Goal: Task Accomplishment & Management: Manage account settings

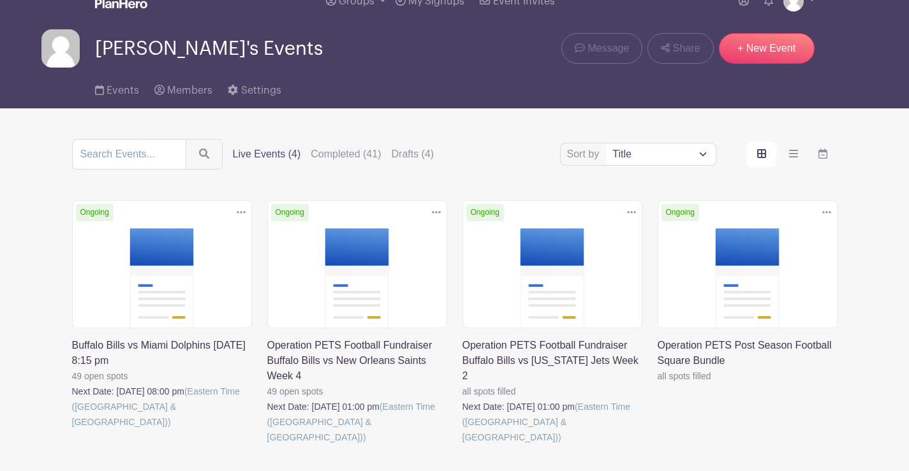
scroll to position [126, 0]
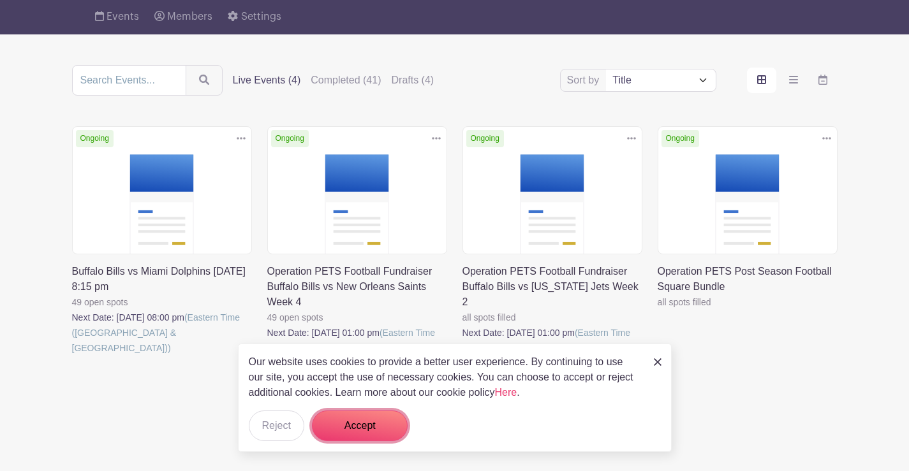
click at [344, 430] on button "Accept" at bounding box center [360, 426] width 96 height 31
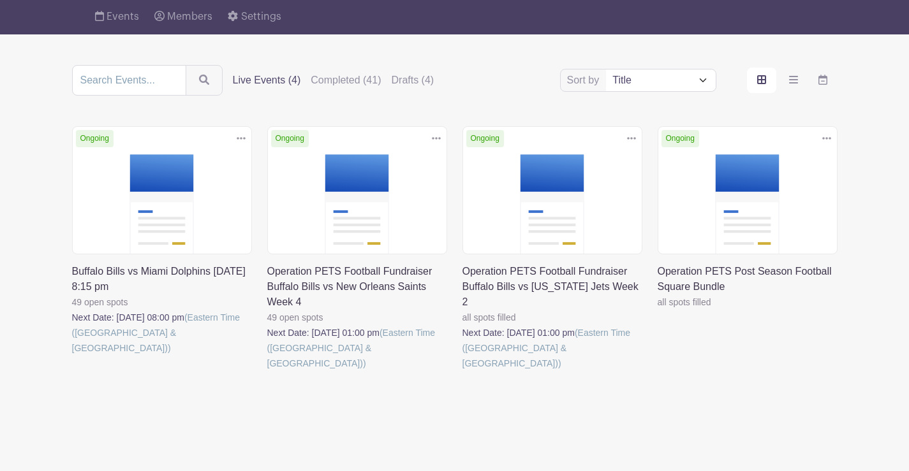
click at [462, 371] on link at bounding box center [462, 371] width 0 height 0
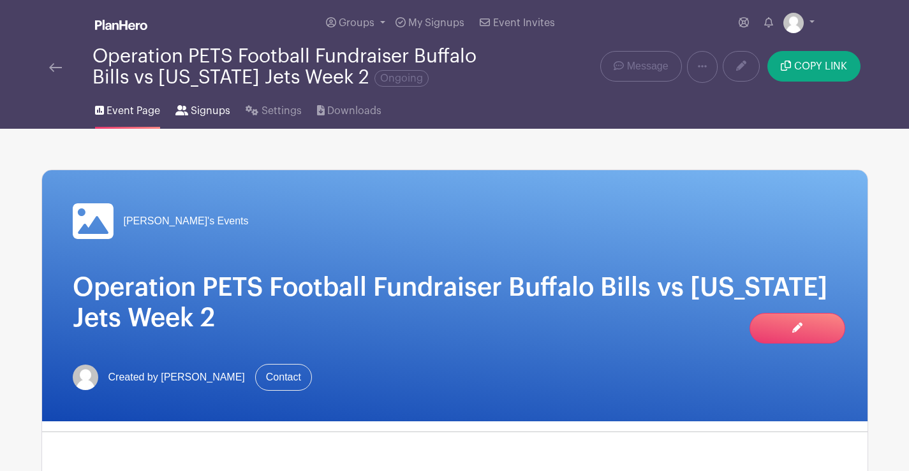
click at [216, 107] on span "Signups" at bounding box center [211, 110] width 40 height 15
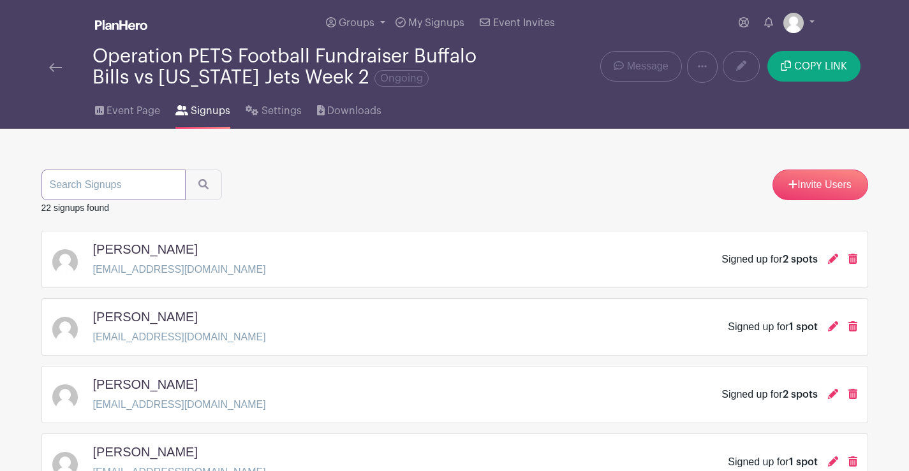
click at [108, 186] on input "search" at bounding box center [113, 185] width 144 height 31
type input "l"
type input "[PERSON_NAME]"
click at [185, 170] on button "submit" at bounding box center [203, 185] width 37 height 31
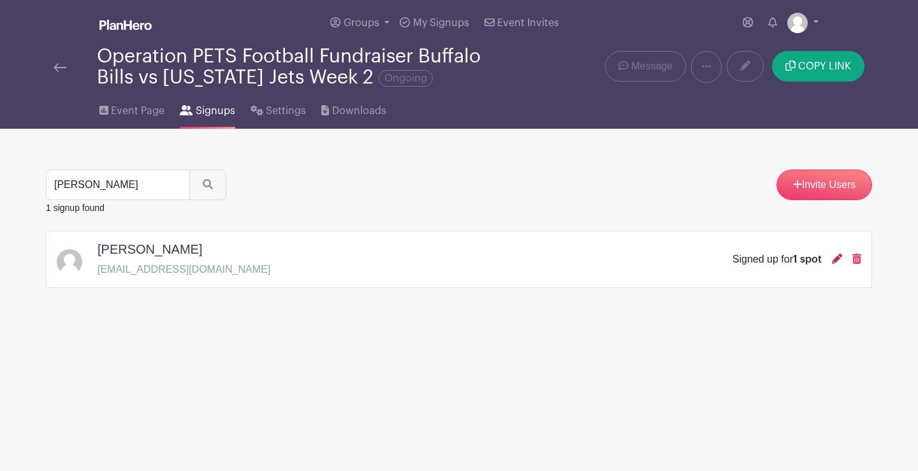
click at [838, 256] on icon at bounding box center [837, 259] width 10 height 10
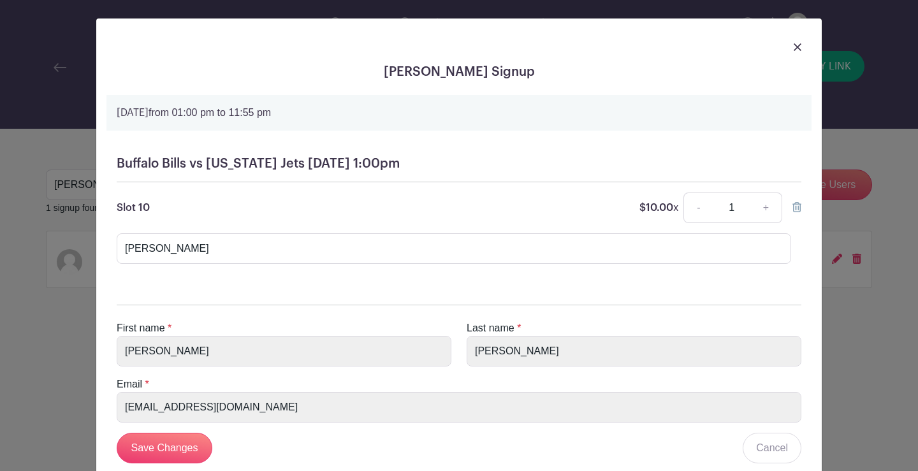
click at [794, 47] on img at bounding box center [798, 47] width 8 height 8
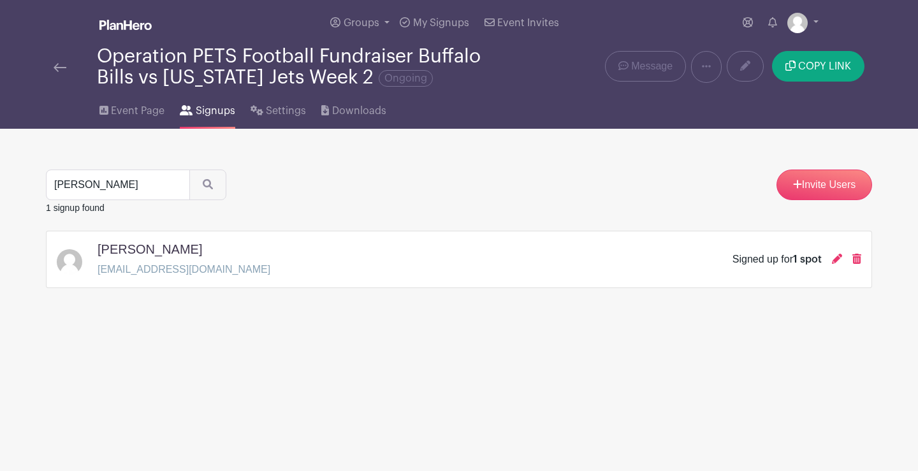
click at [60, 66] on img at bounding box center [60, 67] width 13 height 9
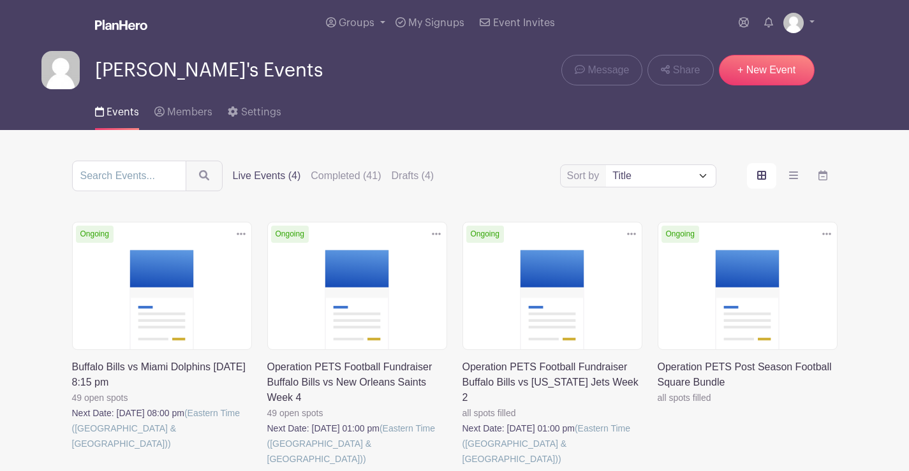
click at [72, 452] on link at bounding box center [72, 452] width 0 height 0
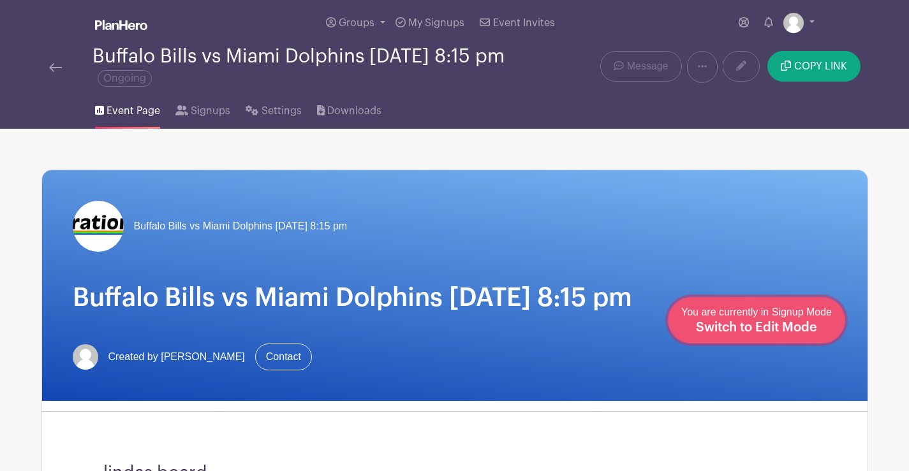
click at [771, 322] on span "Switch to Edit Mode" at bounding box center [756, 327] width 121 height 13
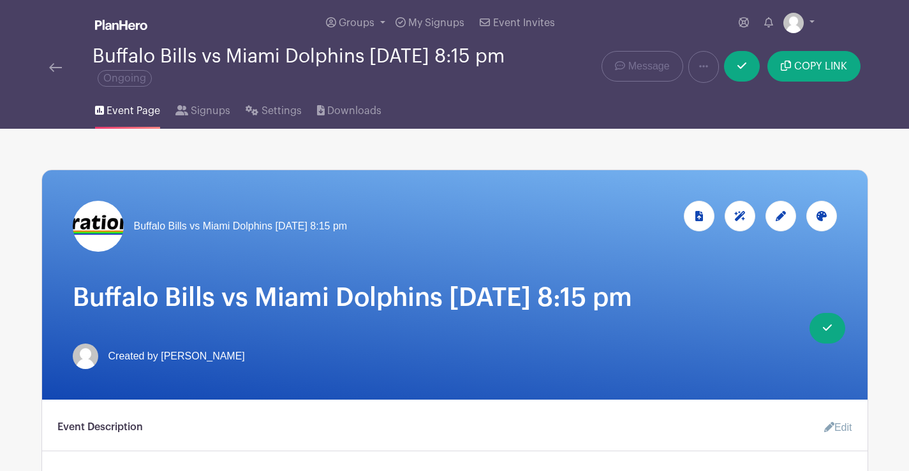
click at [784, 216] on icon at bounding box center [781, 216] width 10 height 10
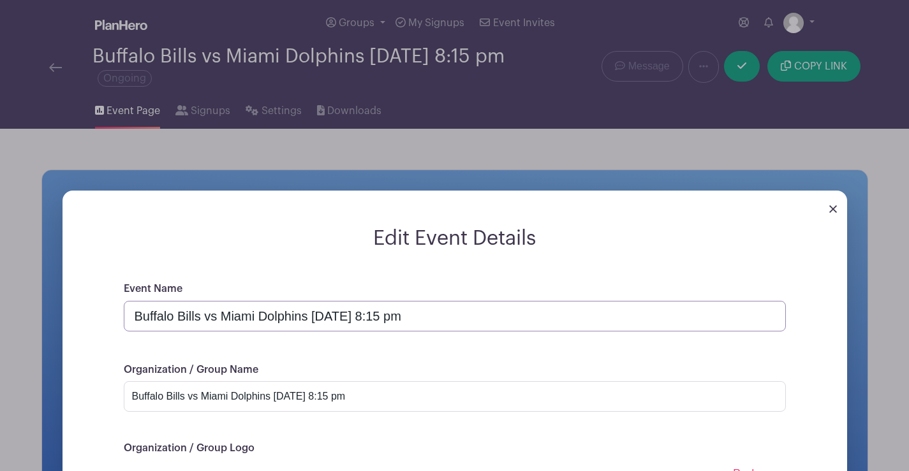
drag, startPoint x: 559, startPoint y: 316, endPoint x: 466, endPoint y: 313, distance: 93.2
click at [466, 313] on input "Buffalo Bills vs Miami Dolphins [DATE] 8:15 pm" at bounding box center [455, 316] width 662 height 31
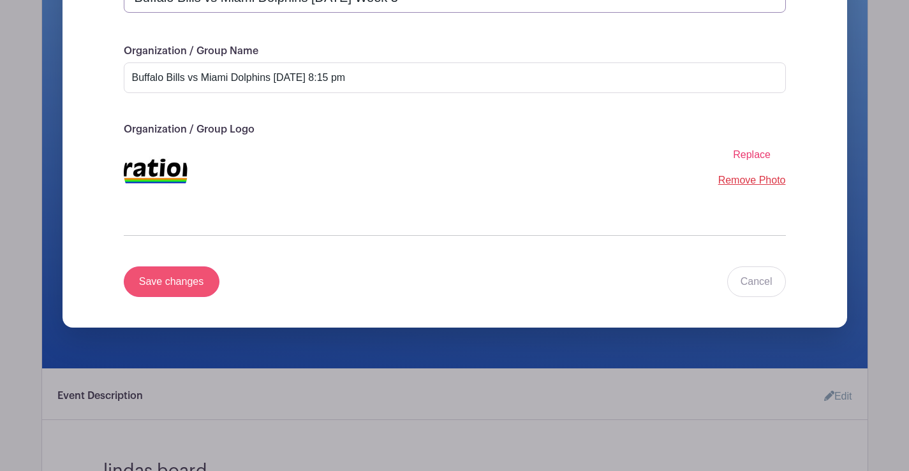
type input "Buffalo Bills vs Miami Dolphins [DATE] Week 3"
click at [161, 288] on input "Save changes" at bounding box center [172, 282] width 96 height 31
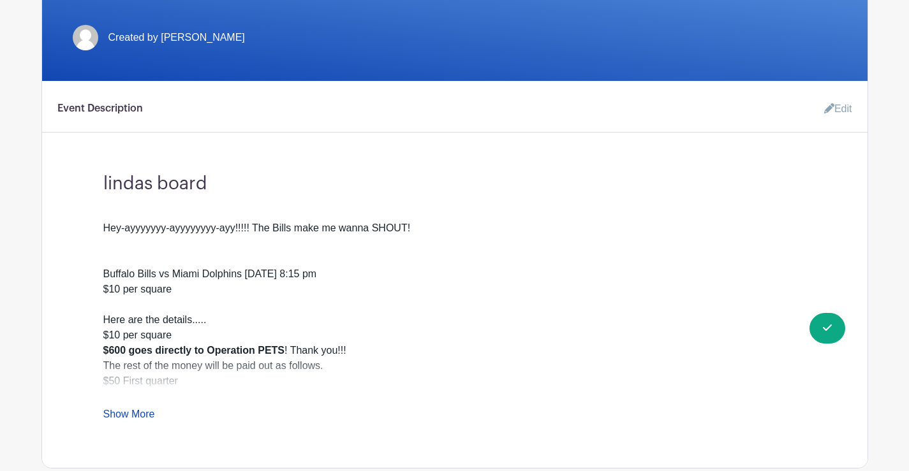
scroll to position [62, 0]
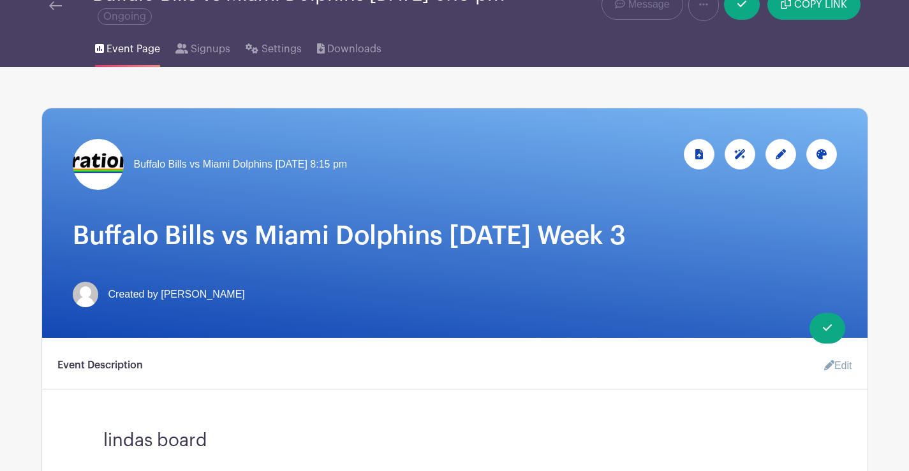
click at [57, 1] on img at bounding box center [55, 5] width 13 height 9
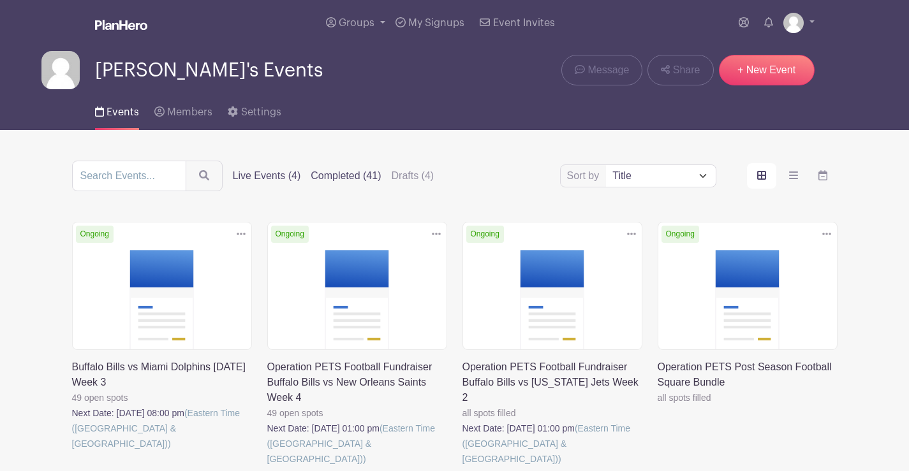
click at [328, 175] on label "Completed (41)" at bounding box center [346, 175] width 70 height 15
click at [0, 0] on input "Completed (41)" at bounding box center [0, 0] width 0 height 0
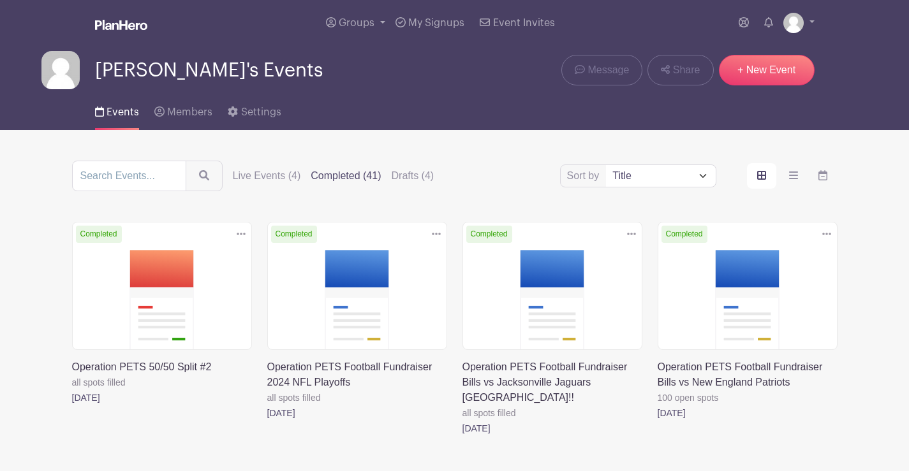
drag, startPoint x: 654, startPoint y: 185, endPoint x: 649, endPoint y: 179, distance: 7.3
click at [650, 179] on select "Title Recently modified Newest" at bounding box center [660, 176] width 109 height 22
select select "last_added"
click at [606, 165] on select "Title Recently modified Newest" at bounding box center [660, 176] width 109 height 22
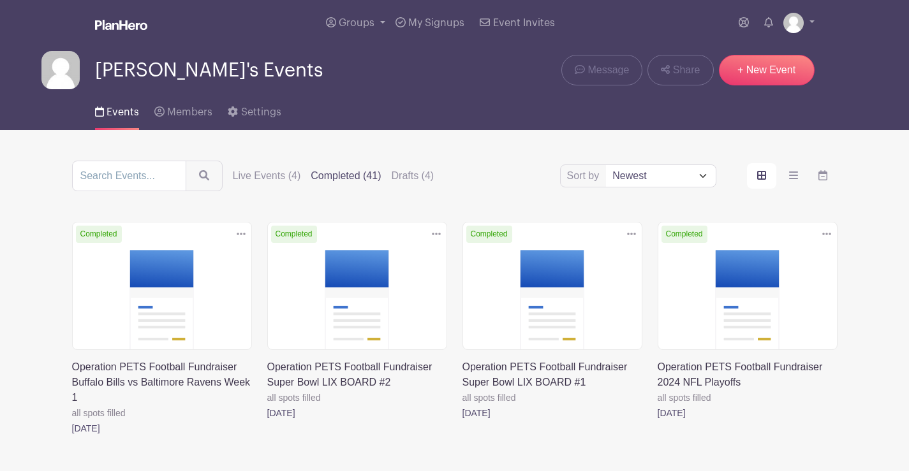
click at [72, 436] on link at bounding box center [72, 436] width 0 height 0
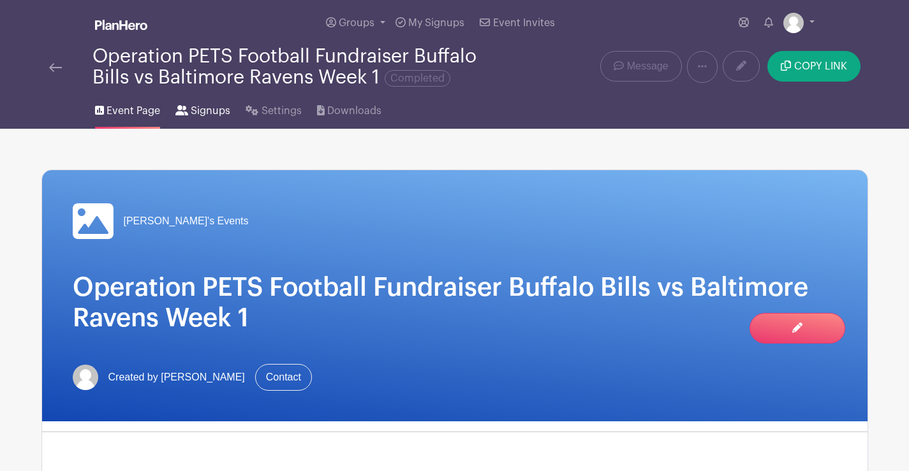
click at [205, 107] on span "Signups" at bounding box center [211, 110] width 40 height 15
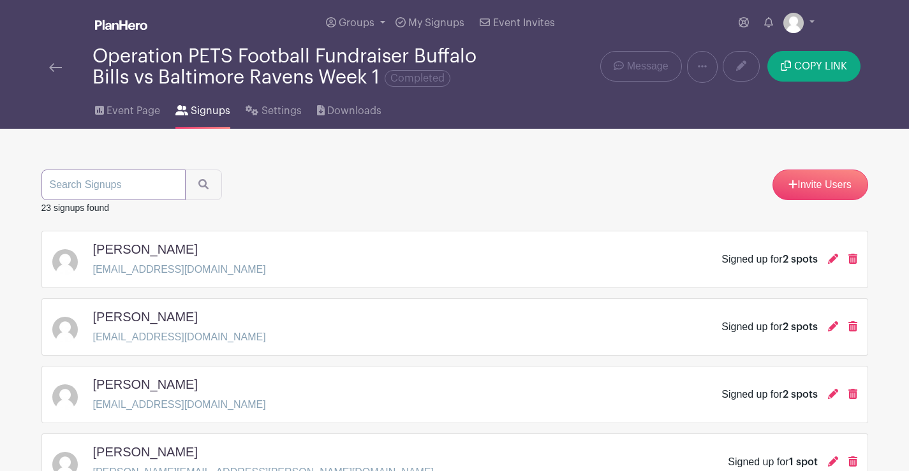
click at [135, 184] on input "search" at bounding box center [113, 185] width 144 height 31
type input "[PERSON_NAME]"
click at [185, 170] on button "submit" at bounding box center [203, 185] width 37 height 31
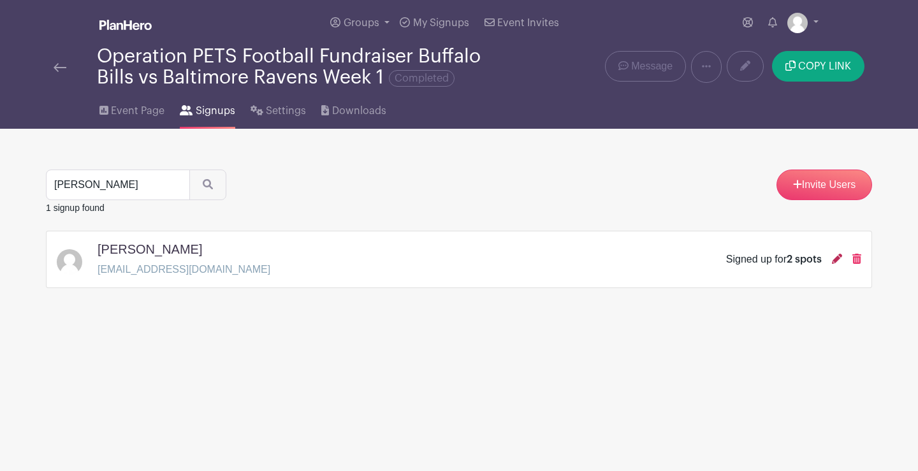
click at [837, 259] on icon at bounding box center [837, 259] width 10 height 10
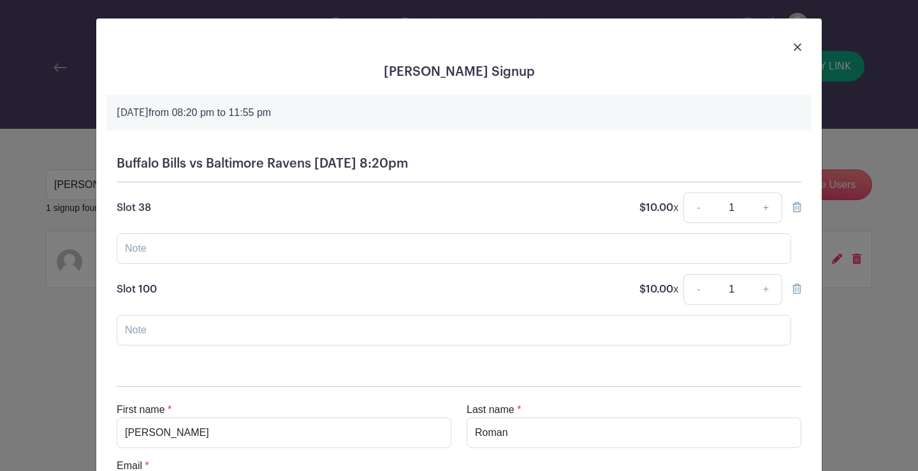
click at [794, 48] on img at bounding box center [798, 47] width 8 height 8
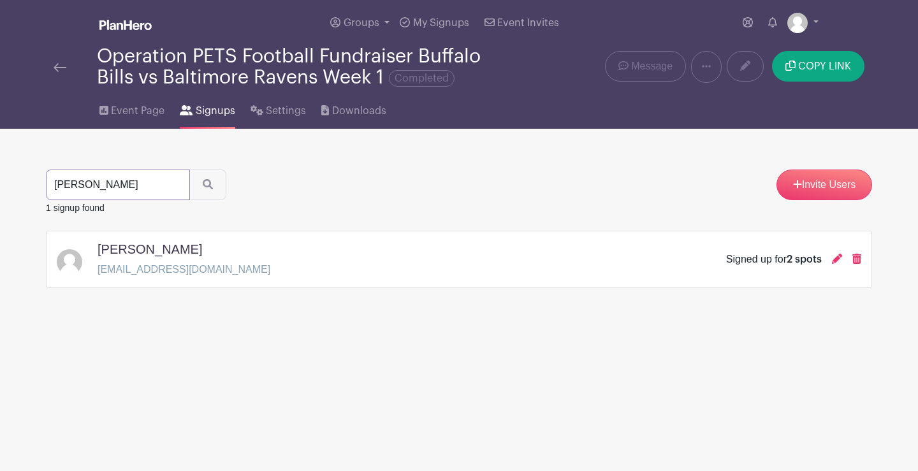
drag, startPoint x: 102, startPoint y: 188, endPoint x: 27, endPoint y: 185, distance: 75.3
click at [27, 185] on main "Groups All Groups [PERSON_NAME]'s Events My Signups Event Invites My account Lo…" at bounding box center [459, 184] width 918 height 368
type input "[PERSON_NAME]"
click at [189, 170] on button "submit" at bounding box center [207, 185] width 37 height 31
click at [835, 258] on icon at bounding box center [837, 259] width 10 height 10
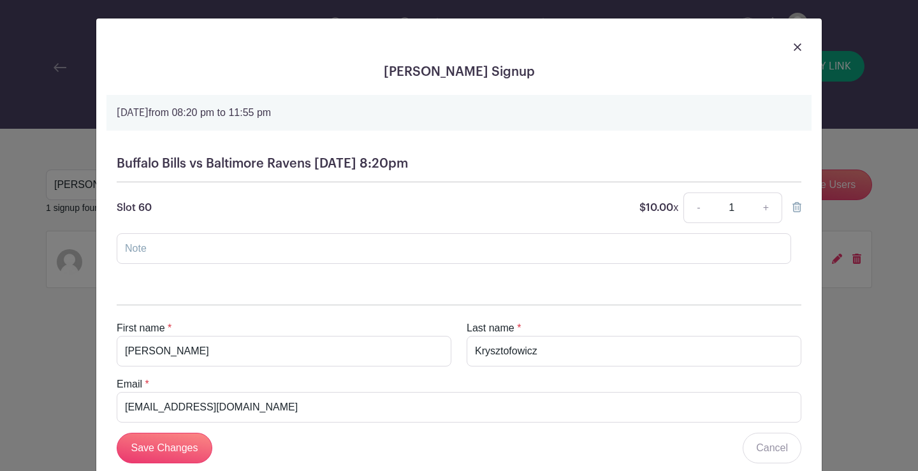
click at [794, 45] on img at bounding box center [798, 47] width 8 height 8
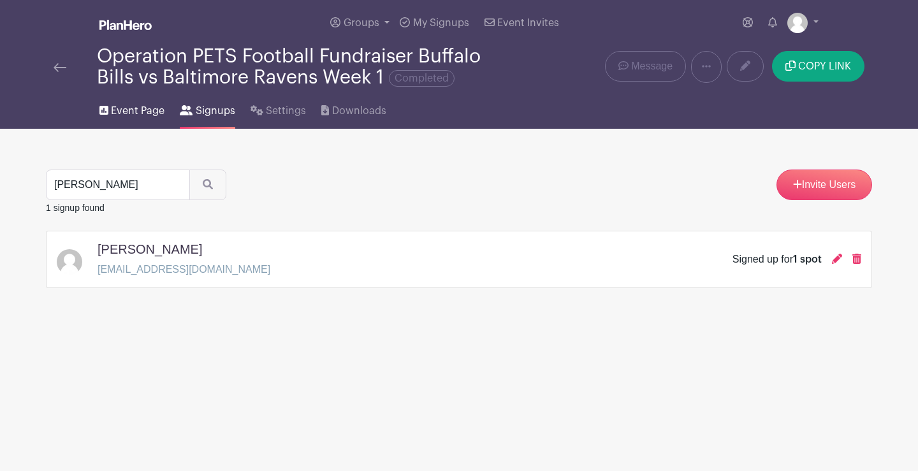
click at [127, 106] on span "Event Page" at bounding box center [138, 110] width 54 height 15
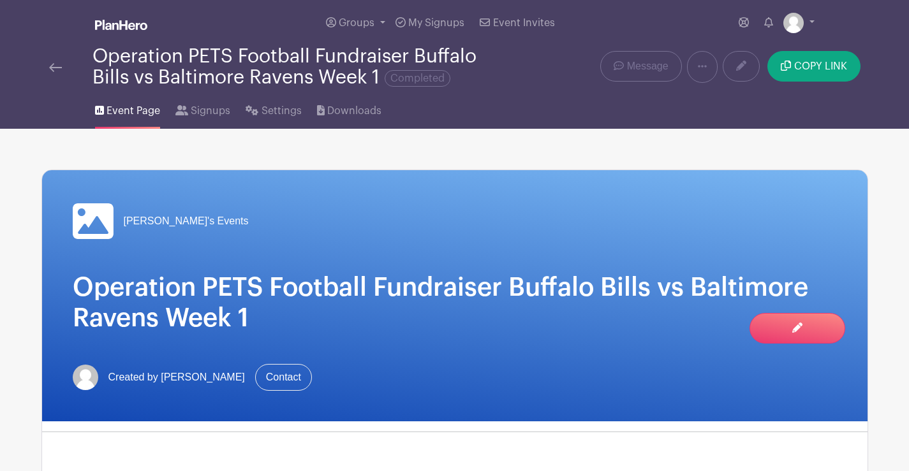
click at [54, 66] on img at bounding box center [55, 67] width 13 height 9
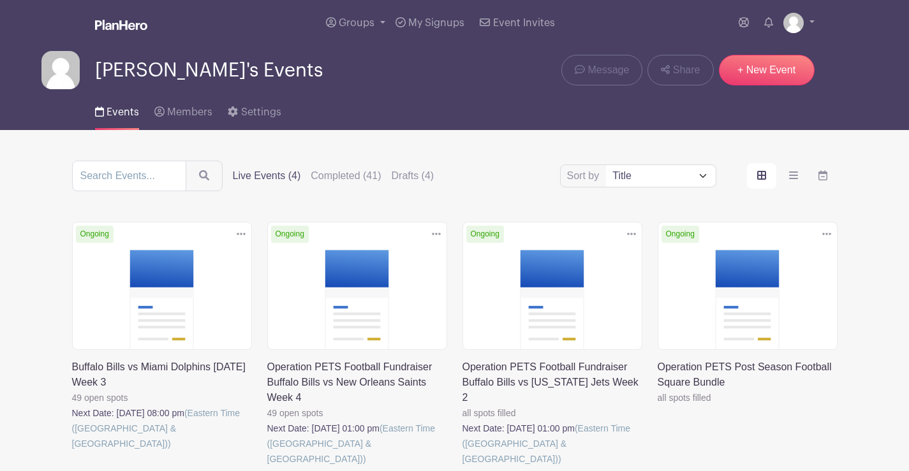
click at [462, 467] on link at bounding box center [462, 467] width 0 height 0
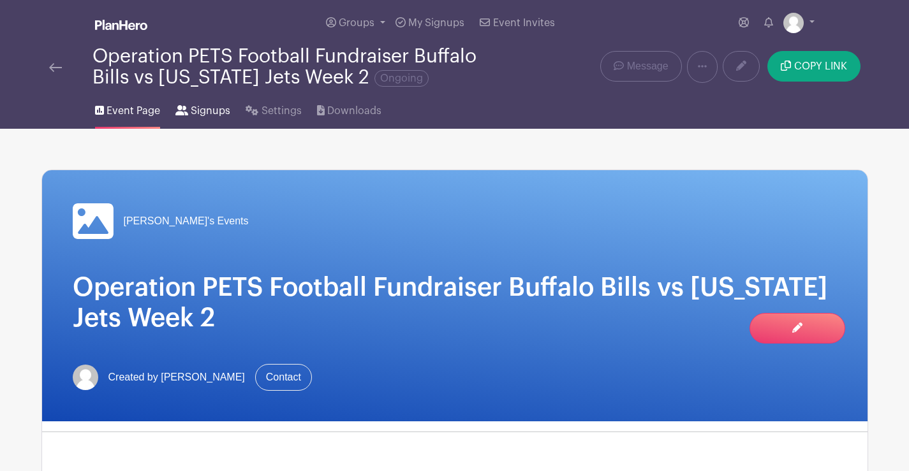
click at [200, 110] on span "Signups" at bounding box center [211, 110] width 40 height 15
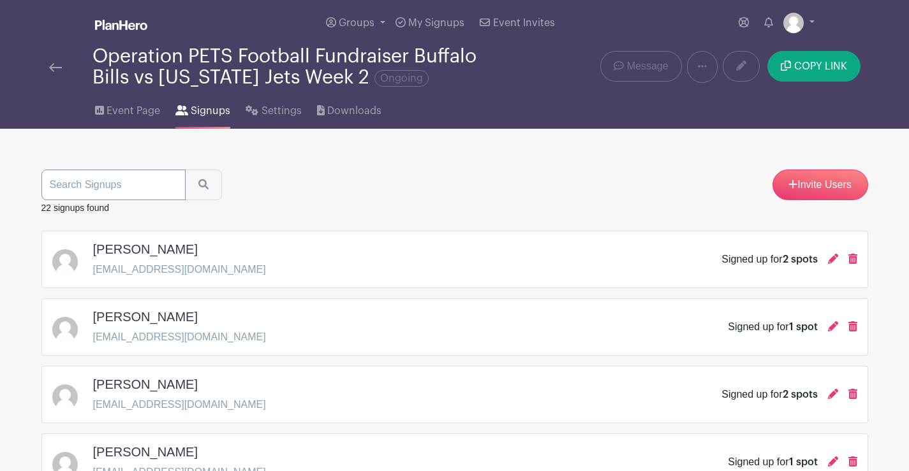
drag, startPoint x: 137, startPoint y: 184, endPoint x: 133, endPoint y: 203, distance: 18.9
click at [138, 186] on input "search" at bounding box center [113, 185] width 144 height 31
type input "[PERSON_NAME]"
click at [185, 170] on button "submit" at bounding box center [203, 185] width 37 height 31
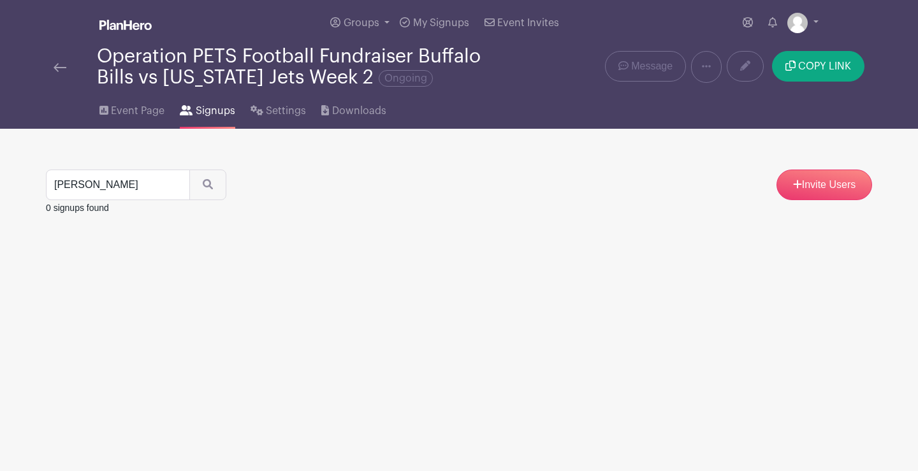
click at [59, 63] on img at bounding box center [60, 67] width 13 height 9
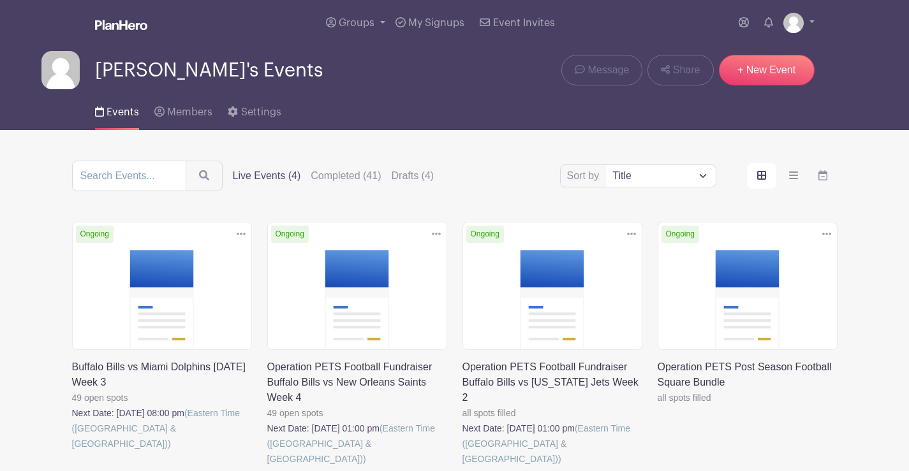
click at [462, 467] on link at bounding box center [462, 467] width 0 height 0
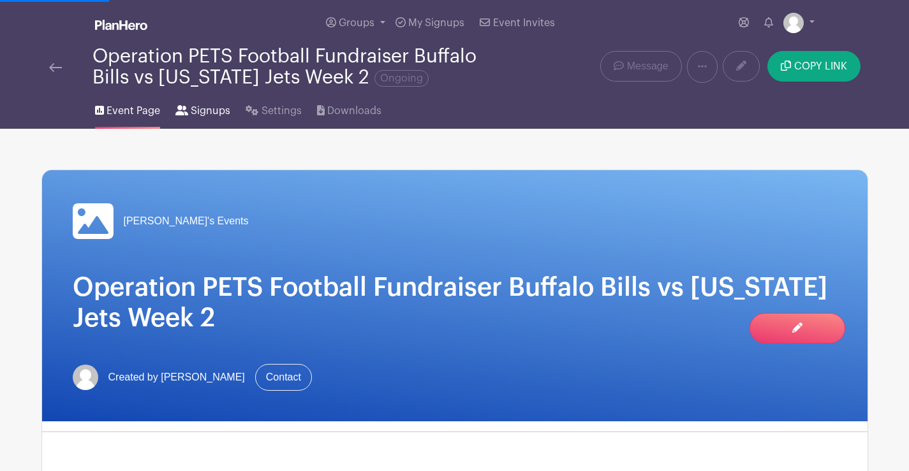
click at [216, 108] on span "Signups" at bounding box center [211, 110] width 40 height 15
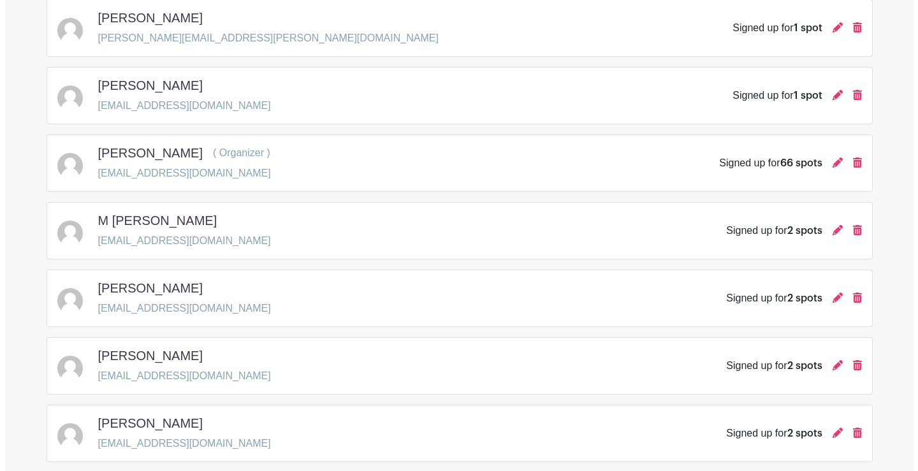
scroll to position [487, 0]
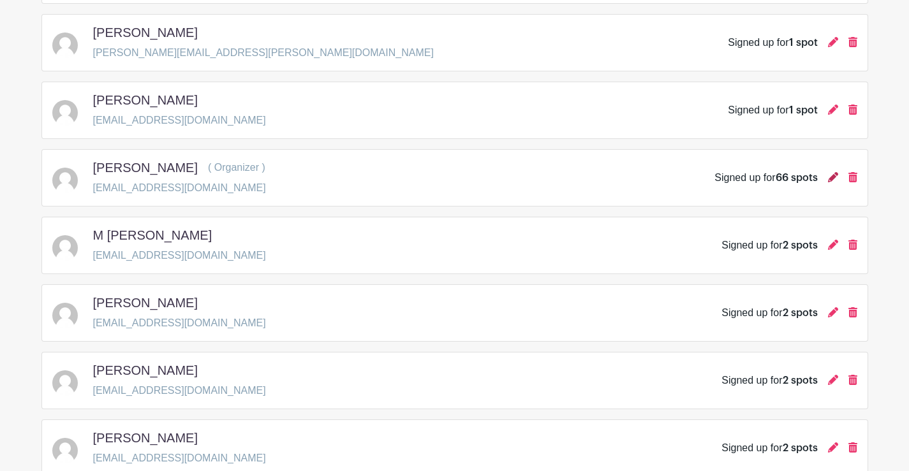
click at [831, 173] on icon at bounding box center [833, 177] width 10 height 10
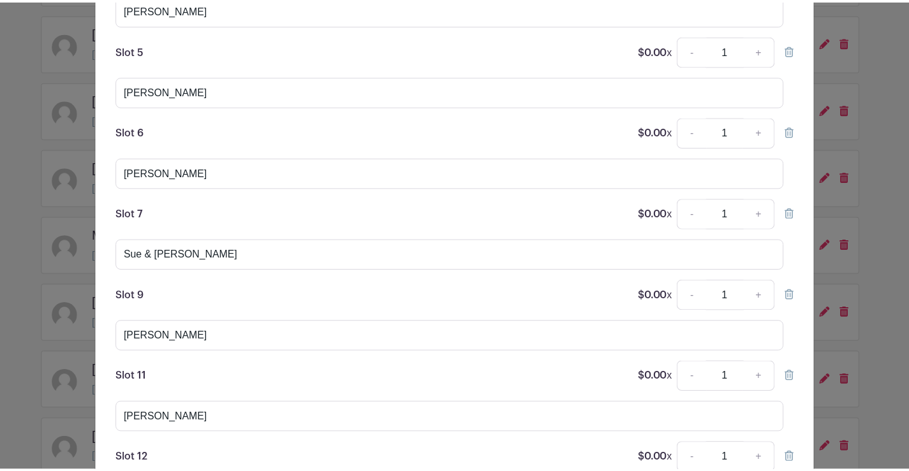
scroll to position [0, 0]
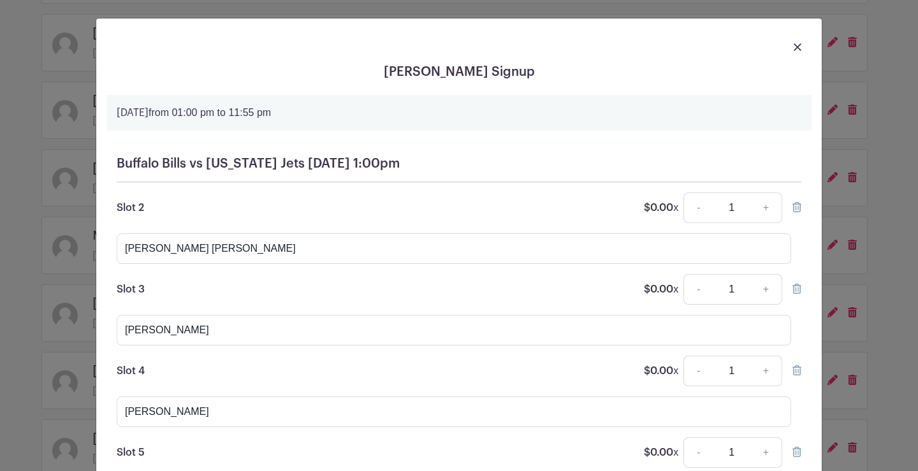
click at [794, 47] on img at bounding box center [798, 47] width 8 height 8
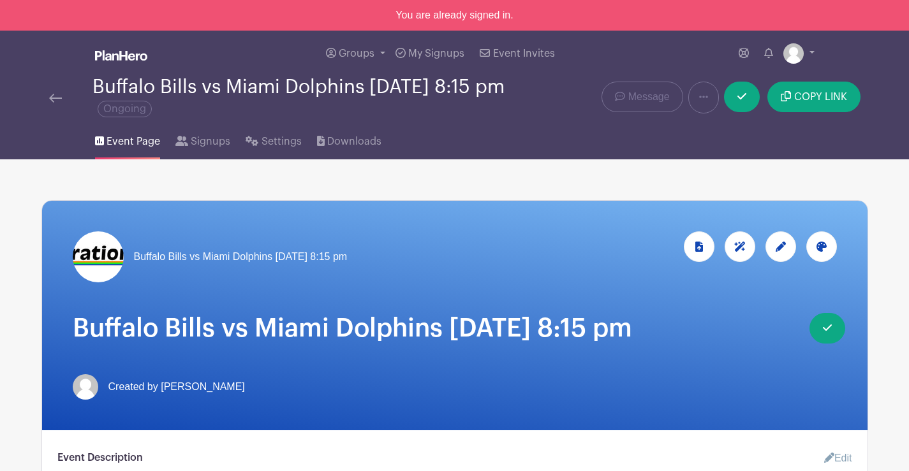
click at [57, 96] on img at bounding box center [55, 98] width 13 height 9
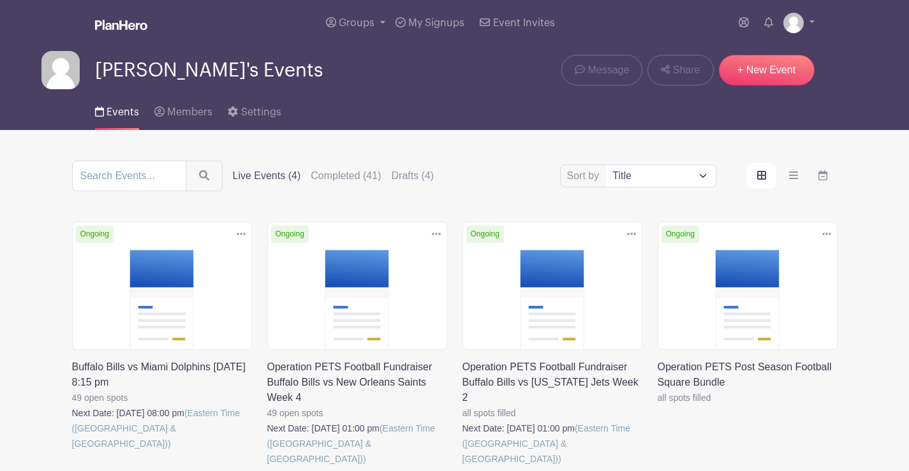
click at [267, 467] on link at bounding box center [267, 467] width 0 height 0
